Goal: Navigation & Orientation: Find specific page/section

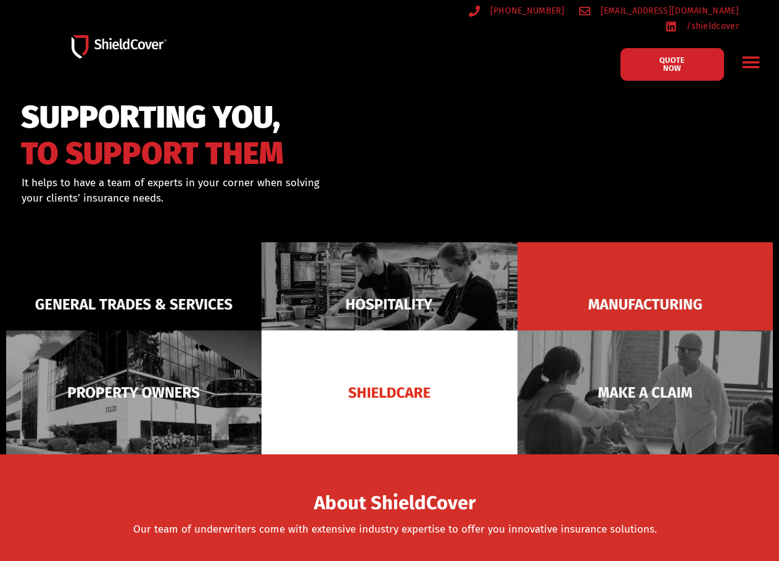
click at [748, 57] on icon "Menu Toggle" at bounding box center [750, 63] width 17 height 12
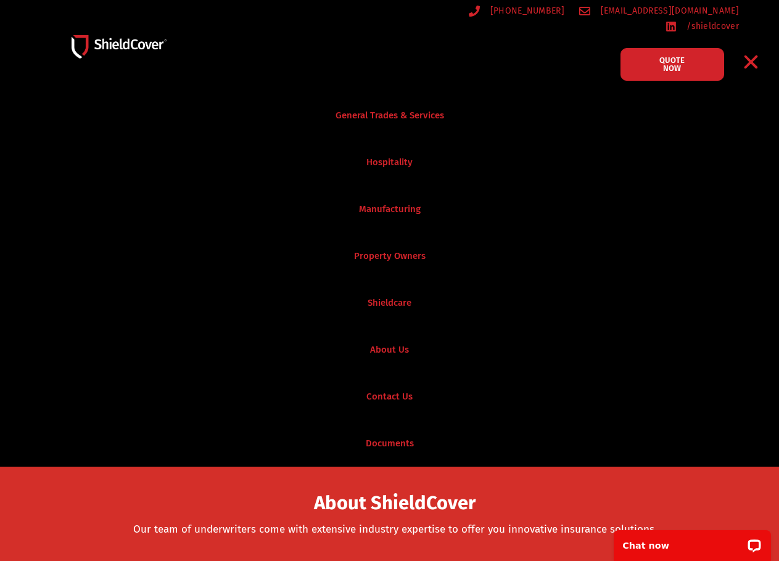
click at [760, 47] on div "Menu Toggle" at bounding box center [750, 61] width 29 height 29
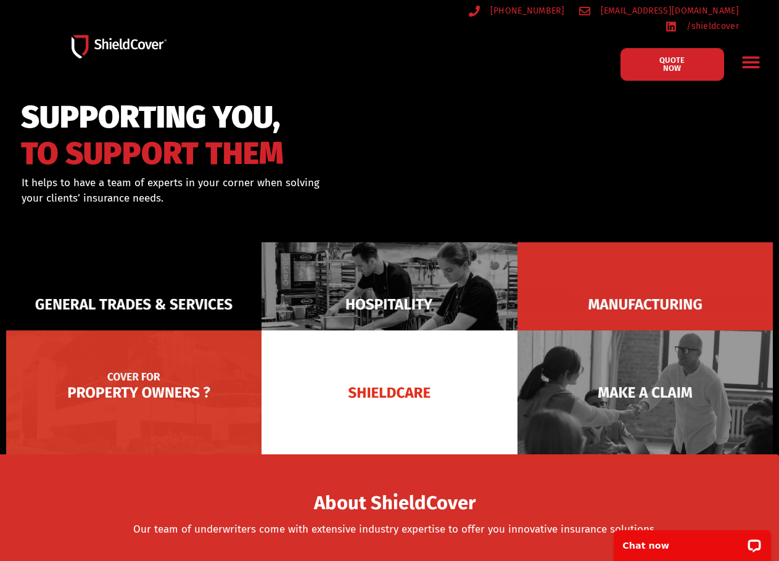
click at [186, 394] on img at bounding box center [133, 393] width 255 height 124
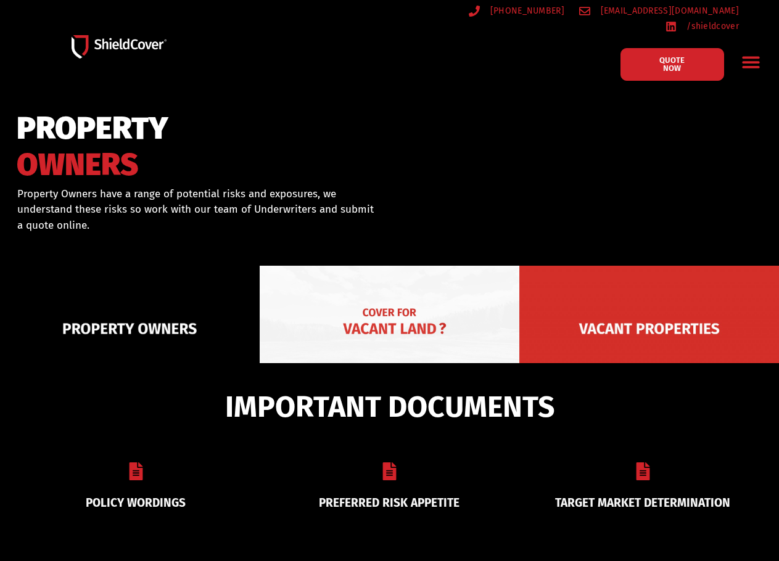
click at [336, 316] on img at bounding box center [390, 329] width 260 height 126
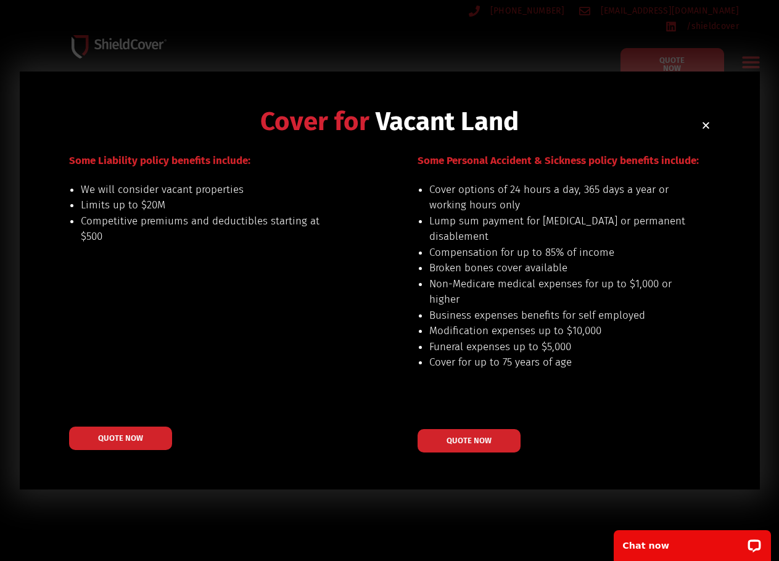
scroll to position [617, 0]
click at [704, 123] on icon "Close" at bounding box center [705, 125] width 9 height 9
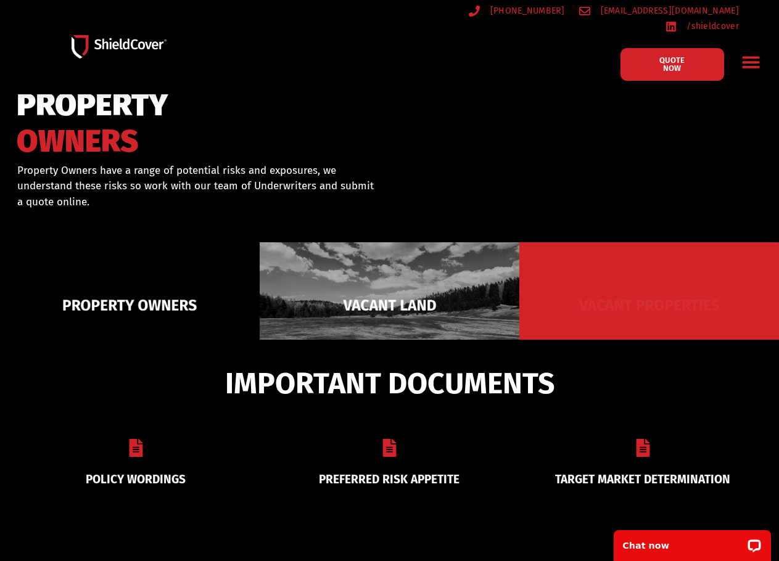
scroll to position [0, 0]
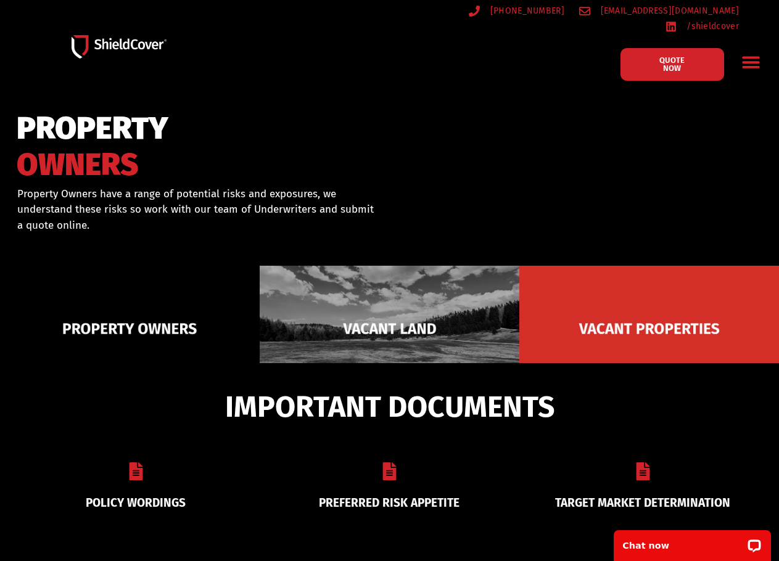
click at [553, 157] on div at bounding box center [389, 183] width 779 height 179
